Goal: Task Accomplishment & Management: Complete application form

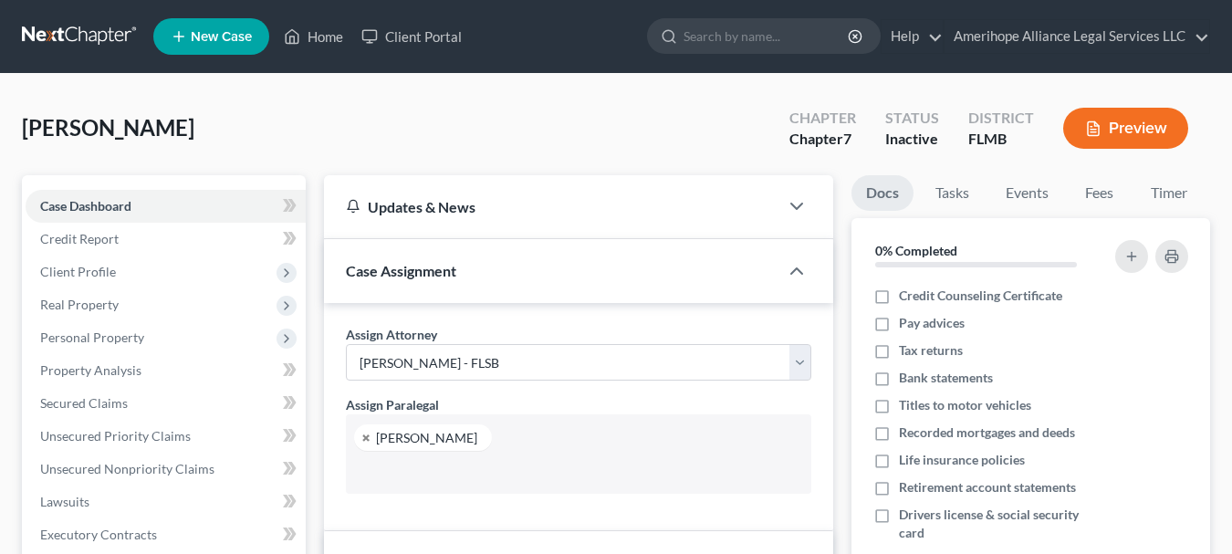
select select "0"
select select "8"
select select "0"
click at [101, 36] on link at bounding box center [80, 36] width 117 height 33
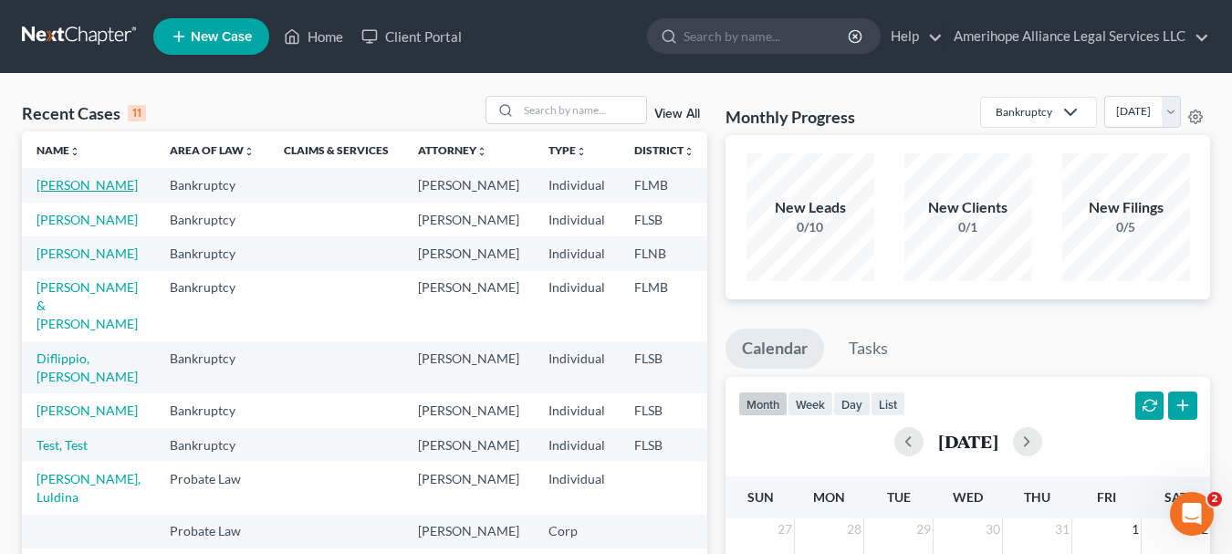
click at [78, 190] on link "[PERSON_NAME]" at bounding box center [86, 185] width 101 height 16
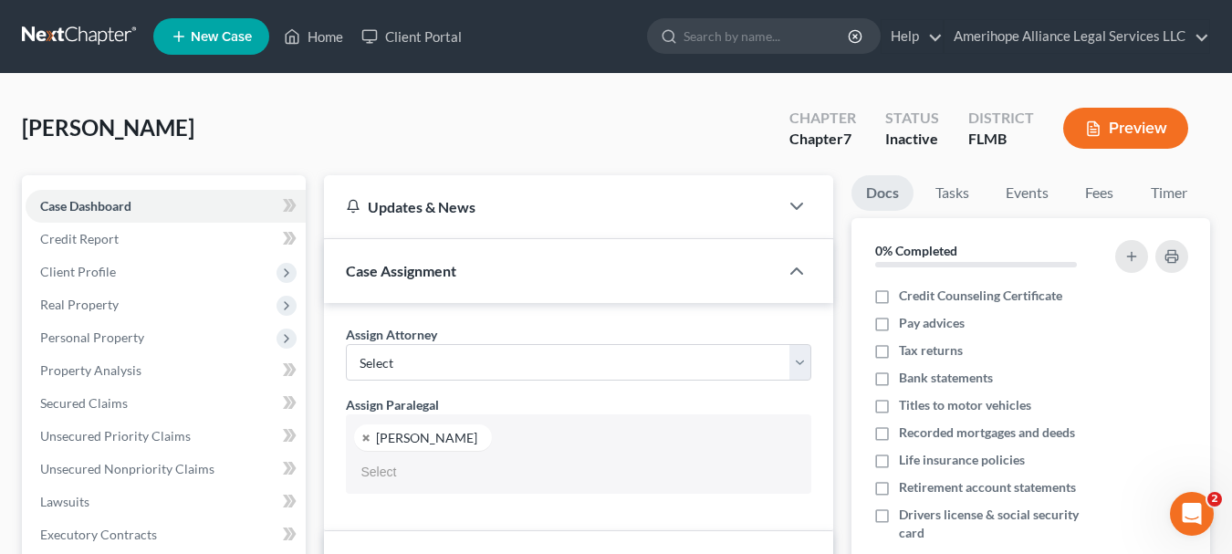
select select "25138"
